Goal: Check status

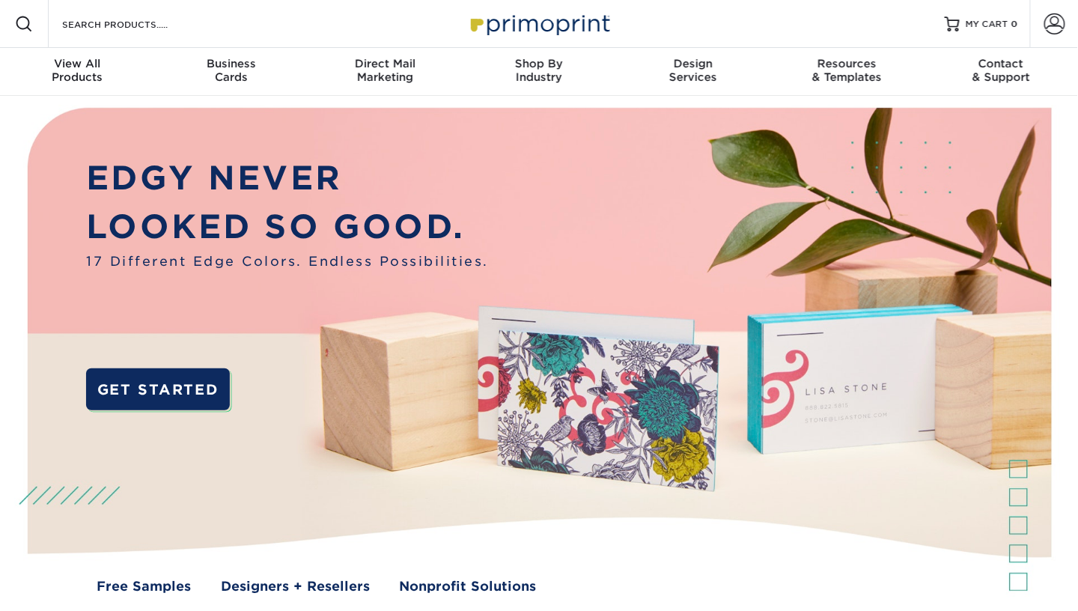
click at [1055, 19] on span at bounding box center [1055, 23] width 21 height 21
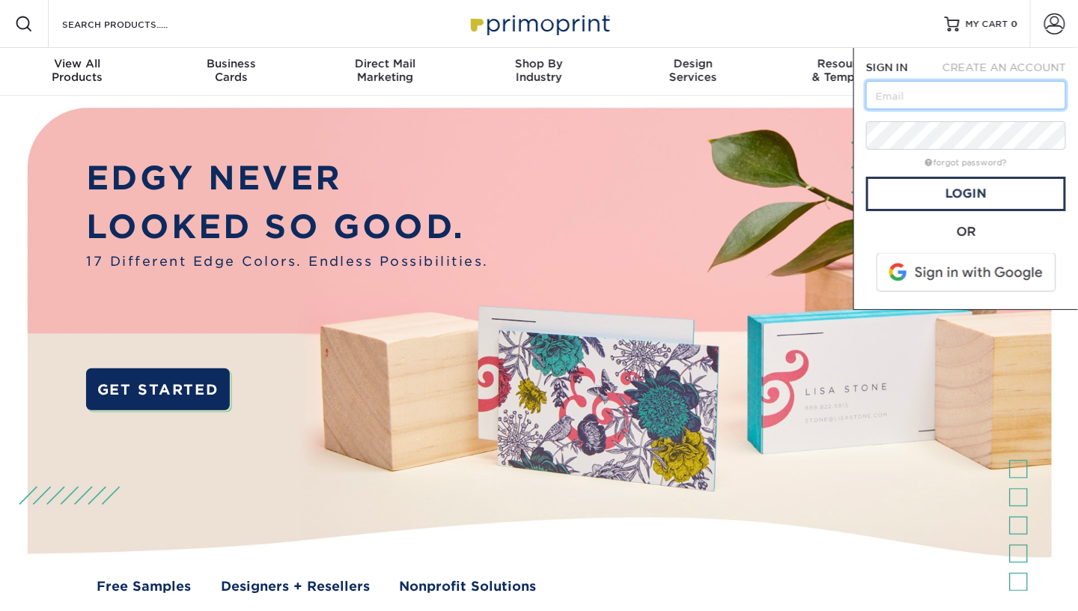
type input "[EMAIL_ADDRESS][DOMAIN_NAME]"
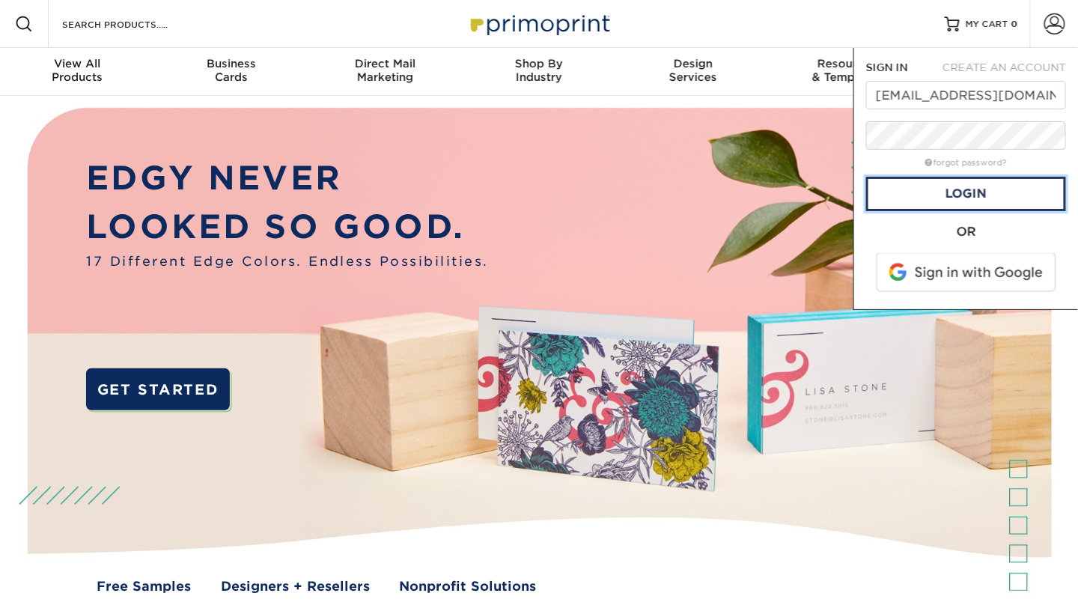
click at [956, 180] on link "Login" at bounding box center [967, 194] width 200 height 34
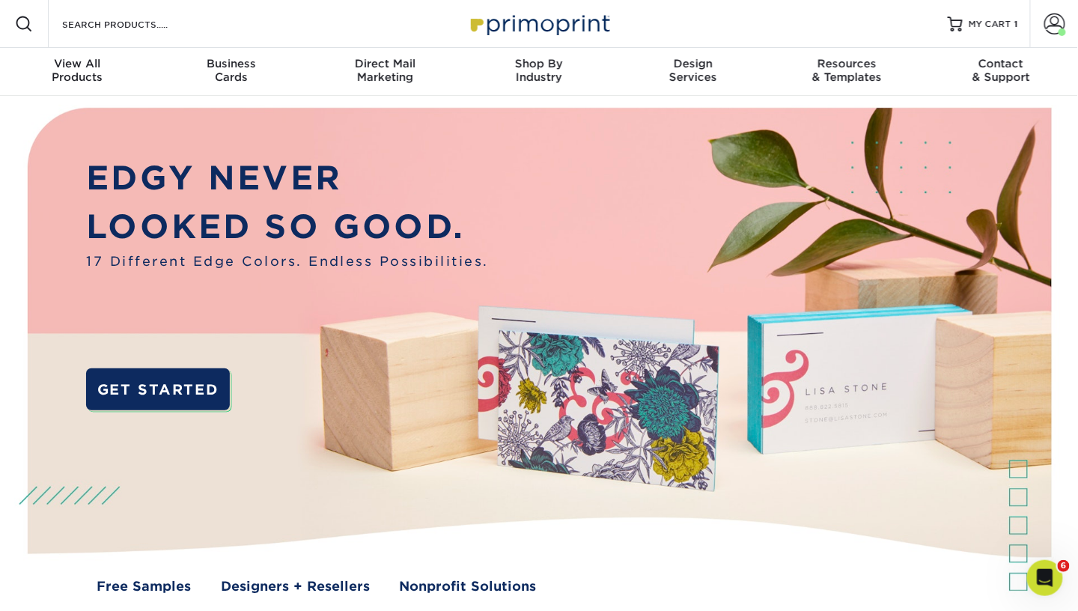
click at [1058, 23] on span at bounding box center [1055, 23] width 21 height 21
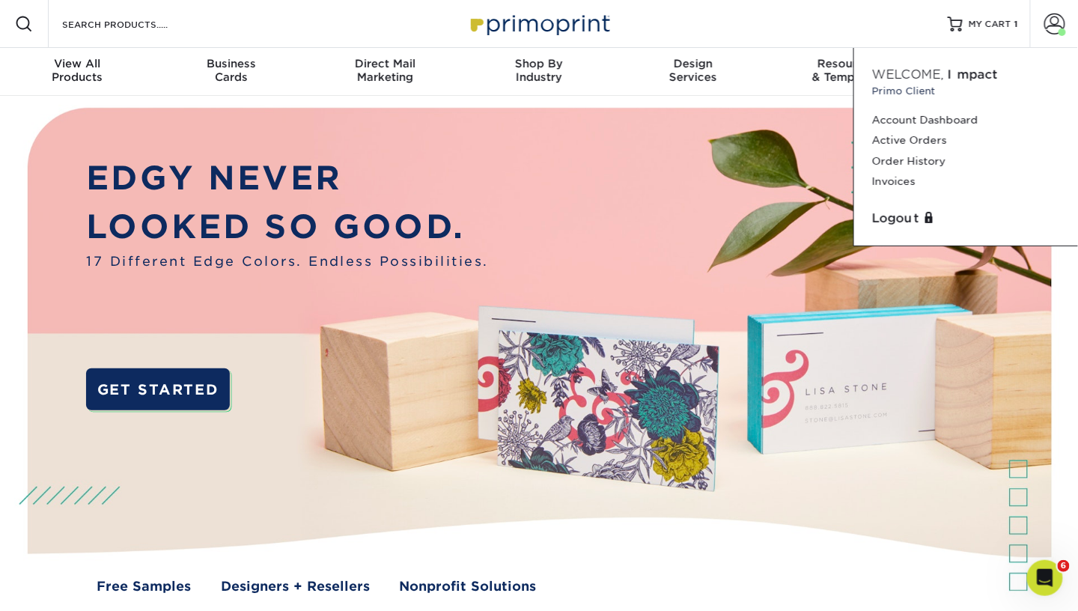
click at [911, 158] on link "Order History" at bounding box center [966, 161] width 188 height 20
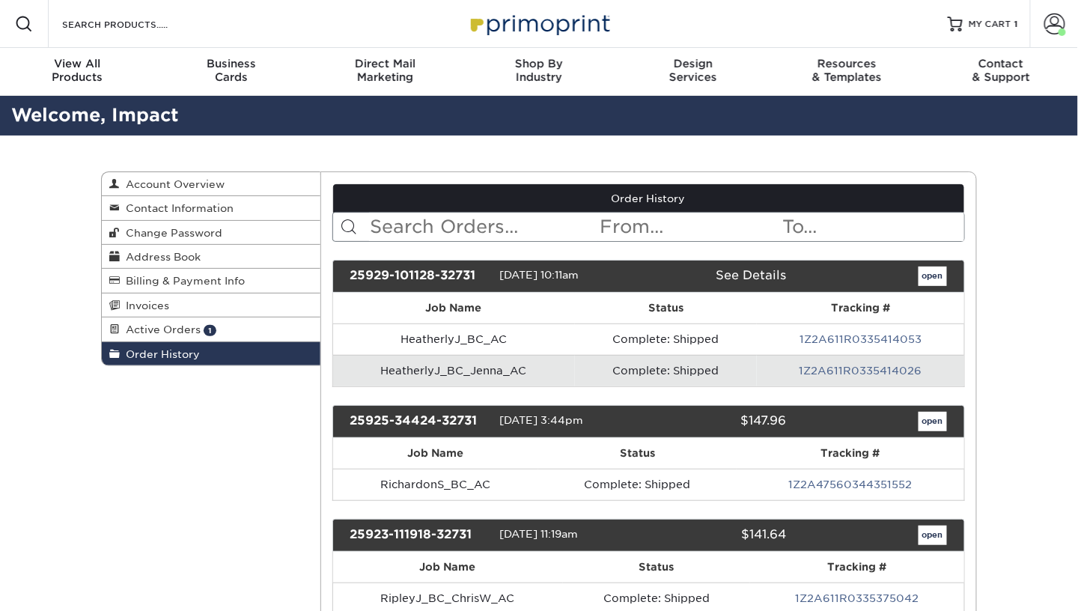
click at [858, 365] on link "1Z2A611R0335414026" at bounding box center [861, 371] width 123 height 12
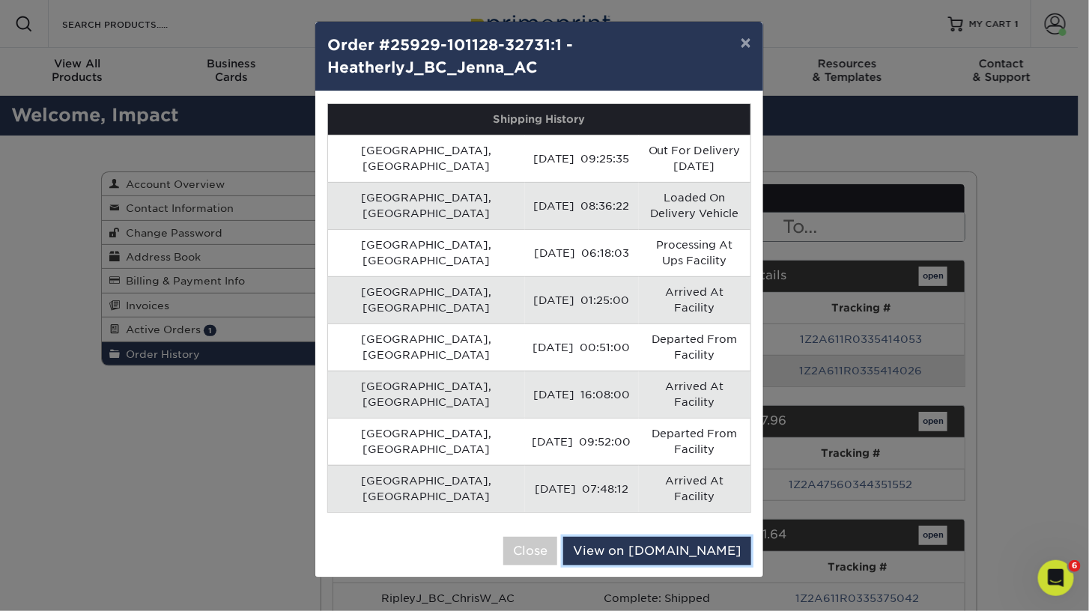
click at [727, 537] on link "View on [DOMAIN_NAME]" at bounding box center [657, 551] width 188 height 28
click at [557, 537] on button "Close" at bounding box center [530, 551] width 54 height 28
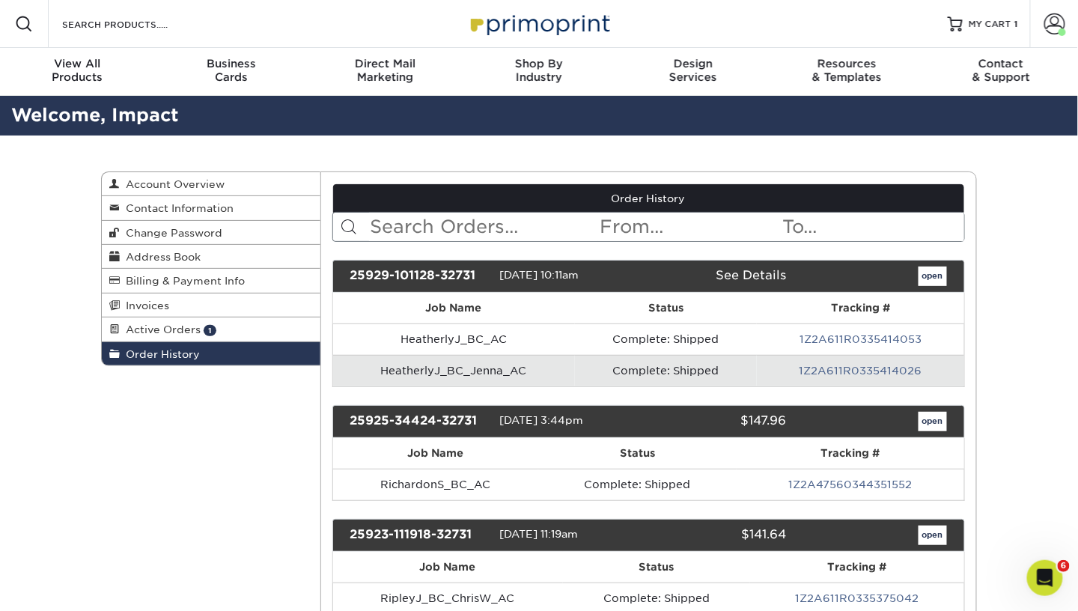
click at [875, 336] on link "1Z2A611R0335414053" at bounding box center [861, 339] width 122 height 12
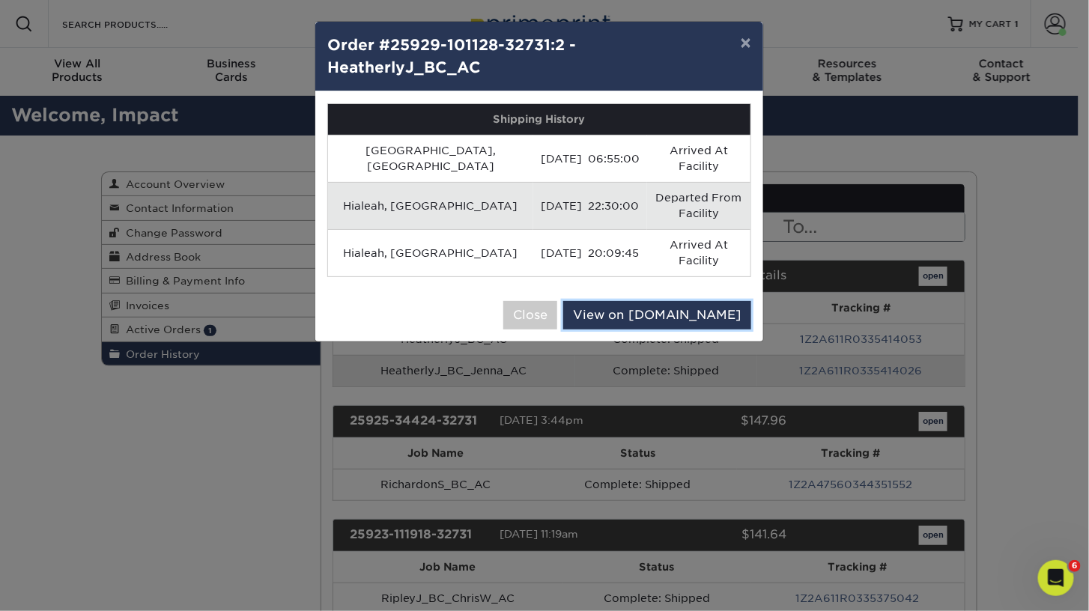
click at [714, 301] on link "View on [DOMAIN_NAME]" at bounding box center [657, 315] width 188 height 28
